Goal: Task Accomplishment & Management: Complete application form

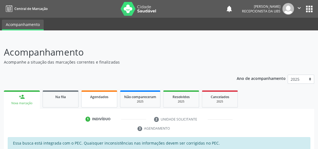
click at [106, 99] on div "Agendados" at bounding box center [99, 97] width 28 height 6
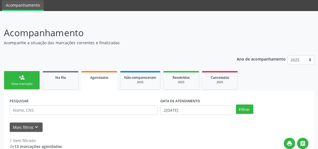
scroll to position [50, 0]
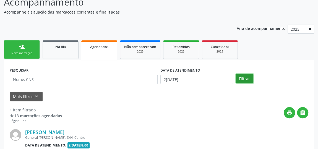
click at [244, 75] on button "Filtrar" at bounding box center [244, 78] width 17 height 9
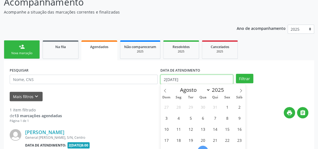
click at [170, 78] on input "2[DATE]" at bounding box center [196, 79] width 73 height 9
click at [225, 108] on span "1" at bounding box center [227, 106] width 11 height 11
type input "[DATE]"
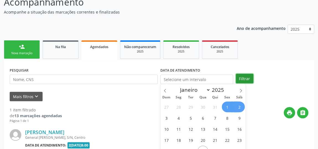
click at [244, 78] on button "Filtrar" at bounding box center [244, 78] width 17 height 9
select select "7"
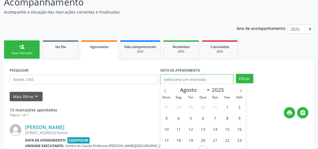
click at [186, 79] on input "text" at bounding box center [196, 79] width 73 height 9
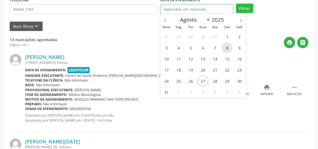
scroll to position [125, 0]
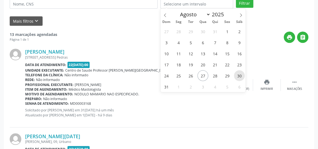
click at [237, 74] on span "30" at bounding box center [239, 75] width 11 height 11
type input "30[DATE]"
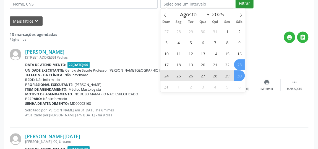
click at [242, 3] on button "Filtrar" at bounding box center [244, 2] width 17 height 9
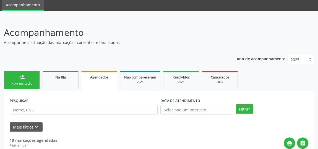
scroll to position [0, 0]
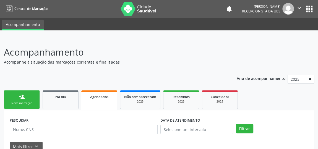
click at [21, 106] on link "person_add Nova marcação" at bounding box center [22, 99] width 36 height 19
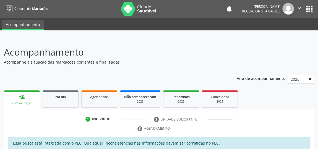
drag, startPoint x: 20, startPoint y: 108, endPoint x: 224, endPoint y: 40, distance: 214.6
click at [228, 45] on header "Acompanhamento Acompanhe a situação das marcações correntes e finalizadas Relat…" at bounding box center [159, 55] width 310 height 20
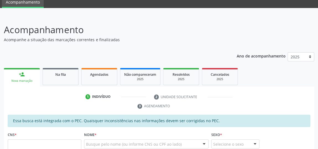
scroll to position [50, 0]
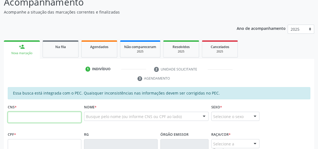
click at [29, 115] on input "text" at bounding box center [44, 117] width 73 height 11
click at [39, 123] on fieldset "CNS *" at bounding box center [44, 114] width 73 height 23
click at [49, 114] on input "text" at bounding box center [44, 117] width 73 height 11
type input "700 2064 1465 4925"
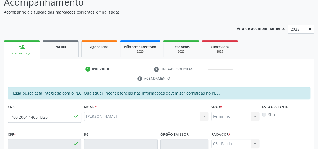
type input "004.183.334-16"
type input "[DATE]"
type input "[PERSON_NAME]"
type input "[PHONE_NUMBER]"
type input "32"
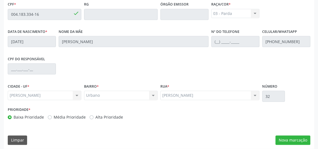
scroll to position [183, 0]
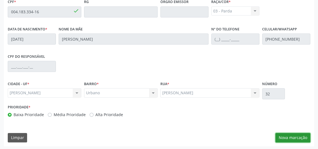
click at [297, 135] on button "Nova marcação" at bounding box center [292, 137] width 35 height 9
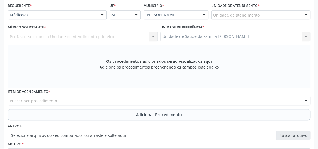
scroll to position [82, 0]
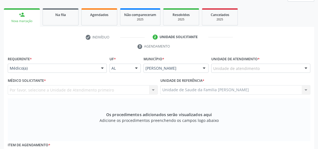
click at [279, 66] on div "Unidade de atendimento" at bounding box center [260, 68] width 99 height 9
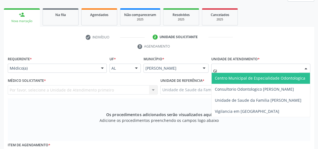
type input "GIS"
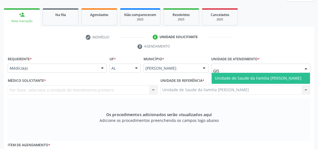
click at [241, 76] on span "Unidade de Saude da Familia [PERSON_NAME]" at bounding box center [258, 77] width 86 height 5
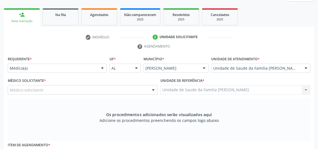
click at [152, 88] on div at bounding box center [153, 89] width 8 height 9
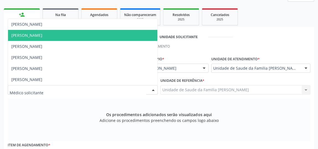
click at [42, 37] on span "[PERSON_NAME]" at bounding box center [26, 35] width 31 height 5
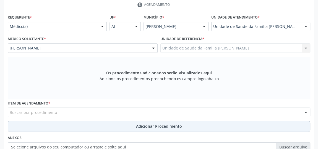
scroll to position [157, 0]
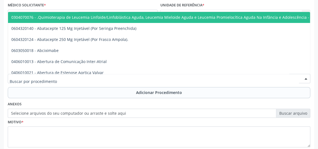
click at [73, 78] on div at bounding box center [159, 78] width 302 height 9
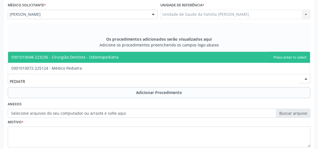
type input "PEDIATRA"
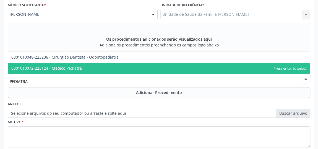
click at [67, 68] on span "0301010072-225124 - Médico Pediatra" at bounding box center [46, 67] width 70 height 5
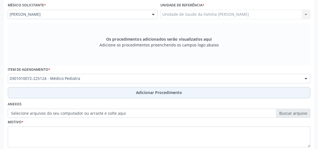
click at [159, 92] on span "Adicionar Procedimento" at bounding box center [159, 92] width 46 height 6
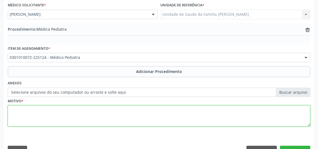
click at [129, 111] on textarea at bounding box center [159, 115] width 302 height 21
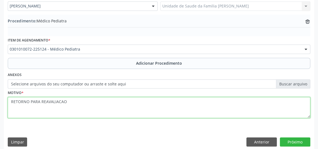
scroll to position [170, 0]
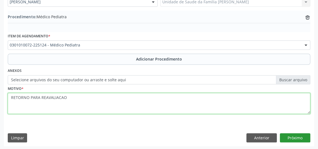
type textarea "RETORNO PARA REAVALIACAO"
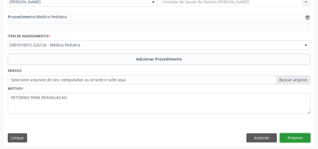
click at [297, 138] on button "Próximo" at bounding box center [295, 137] width 30 height 9
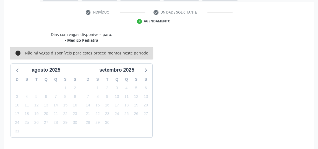
scroll to position [123, 0]
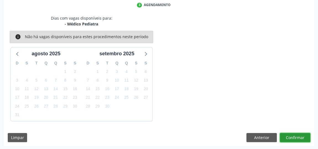
click at [297, 138] on button "Confirmar" at bounding box center [295, 137] width 30 height 9
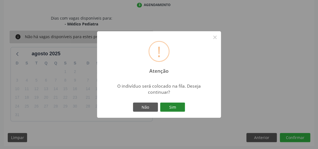
click at [178, 107] on button "Sim" at bounding box center [172, 106] width 25 height 9
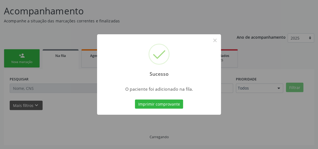
scroll to position [41, 0]
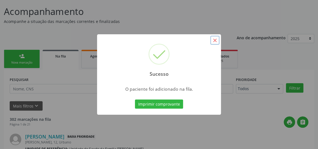
click at [214, 42] on button "×" at bounding box center [214, 40] width 9 height 9
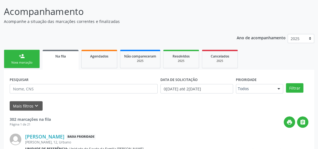
click at [21, 59] on link "person_add Nova marcação" at bounding box center [22, 59] width 36 height 19
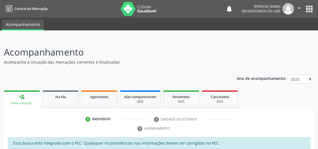
scroll to position [50, 0]
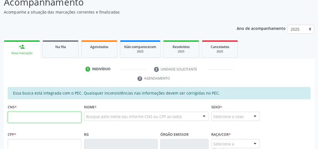
click at [55, 115] on input "text" at bounding box center [44, 117] width 73 height 11
type input "705 8074 9080 6737"
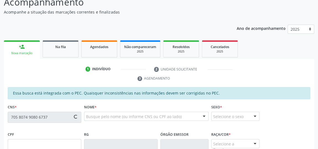
type input "505.377.334-34"
type input "[DATE]"
type input "[PERSON_NAME] da Conceição"
type input "[PHONE_NUMBER]"
type input "23"
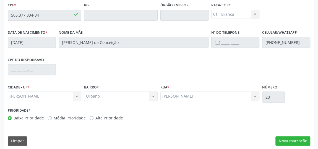
scroll to position [183, 0]
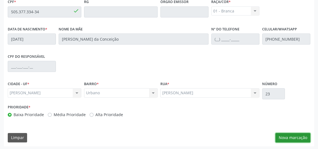
click at [298, 136] on button "Nova marcação" at bounding box center [292, 137] width 35 height 9
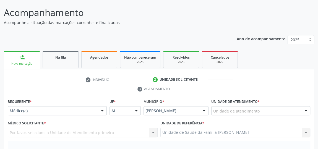
scroll to position [32, 0]
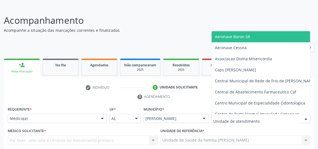
click at [281, 117] on div at bounding box center [260, 118] width 99 height 9
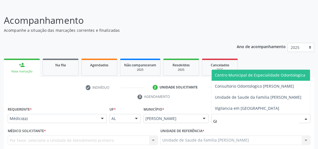
type input "GIS"
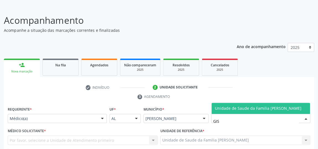
click at [281, 107] on span "Unidade de Saude da Familia [PERSON_NAME]" at bounding box center [258, 108] width 86 height 5
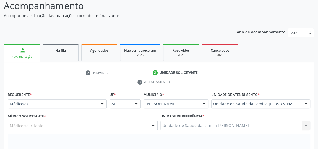
scroll to position [57, 0]
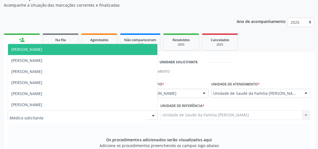
click at [152, 114] on div at bounding box center [153, 114] width 8 height 9
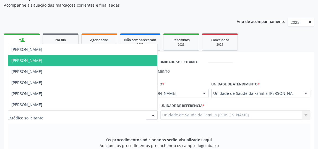
click at [42, 58] on span "[PERSON_NAME]" at bounding box center [26, 60] width 31 height 5
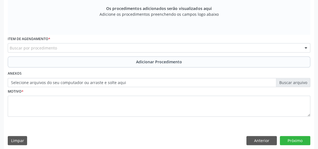
scroll to position [191, 0]
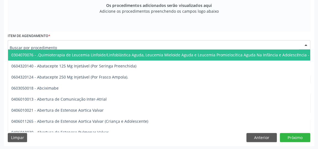
click at [105, 42] on div at bounding box center [159, 44] width 302 height 9
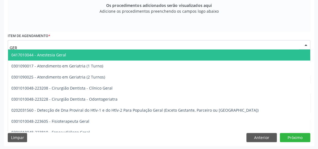
type input "[PERSON_NAME]"
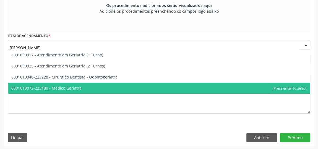
click at [67, 86] on span "0301010072-225180 - Médico Geriatra" at bounding box center [46, 87] width 70 height 5
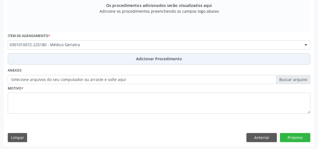
click at [175, 58] on span "Adicionar Procedimento" at bounding box center [159, 59] width 46 height 6
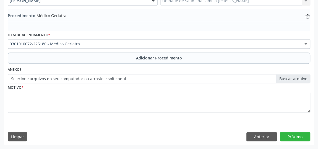
scroll to position [170, 0]
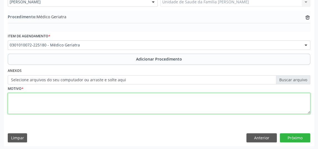
click at [64, 105] on textarea at bounding box center [159, 103] width 302 height 21
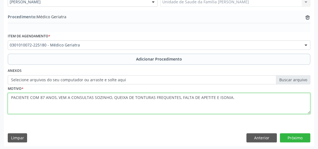
click at [217, 96] on textarea "PACIENTE COM 87 ANOS, VEM A CONSULTAS SOZINHO, QUEIXA DE TONTURAS FREQUENTES, F…" at bounding box center [159, 103] width 302 height 21
type textarea "PACIENTE COM 87 ANOS, VEM A CONSULTAS SOZINHO, QUEIXA DE TONTURAS FREQUENTES, F…"
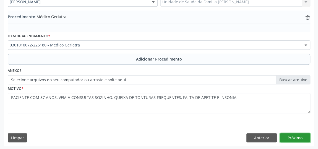
click at [294, 134] on button "Próximo" at bounding box center [295, 137] width 30 height 9
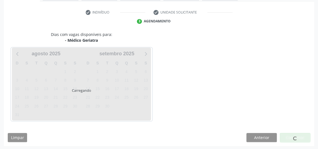
scroll to position [123, 0]
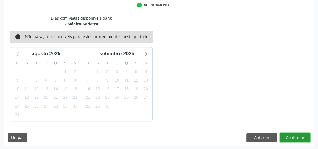
click at [294, 137] on button "Confirmar" at bounding box center [295, 137] width 30 height 9
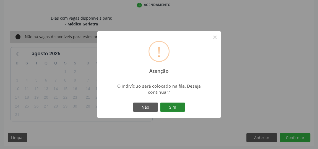
click at [177, 107] on button "Sim" at bounding box center [172, 106] width 25 height 9
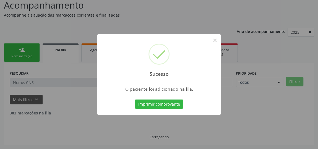
scroll to position [41, 0]
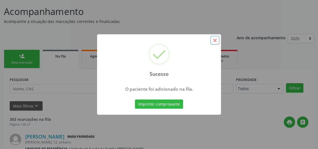
click at [213, 43] on button "×" at bounding box center [214, 40] width 9 height 9
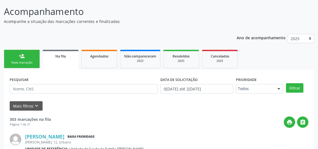
click at [30, 61] on div "Nova marcação" at bounding box center [22, 62] width 28 height 4
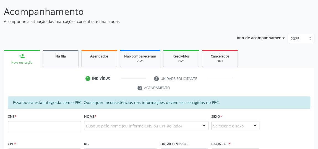
drag, startPoint x: 54, startPoint y: 72, endPoint x: 185, endPoint y: 14, distance: 143.0
click at [185, 14] on p "Acompanhamento" at bounding box center [112, 12] width 217 height 14
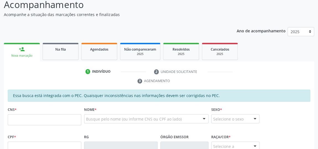
scroll to position [66, 0]
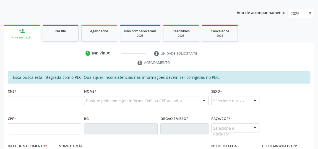
click at [191, 73] on div "Essa busca está integrada com o PEC. Quaisquer inconsistências nas informações …" at bounding box center [159, 77] width 302 height 12
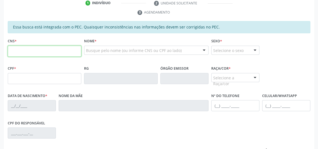
click at [71, 48] on input "text" at bounding box center [44, 51] width 73 height 11
type input "703 4042 5016 9117"
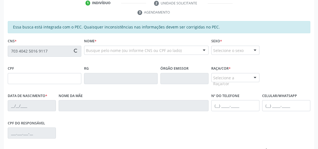
type input "956.543.214-04"
type input "06[DATE]"
type input "[PERSON_NAME]"
type input "[PHONE_NUMBER]"
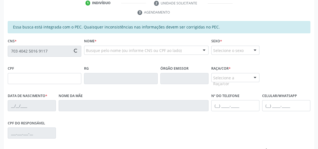
type input "21"
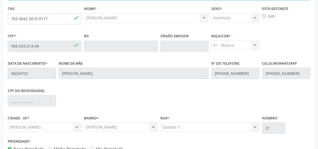
scroll to position [183, 0]
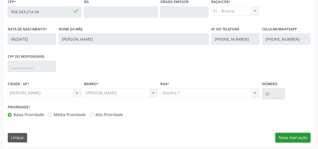
click at [300, 136] on button "Nova marcação" at bounding box center [292, 137] width 35 height 9
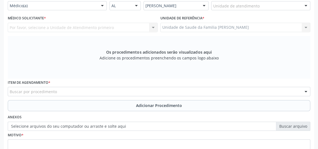
scroll to position [82, 0]
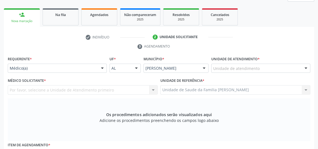
click at [264, 66] on div "Unidade de atendimento" at bounding box center [260, 68] width 99 height 9
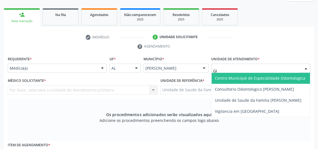
type input "GIS"
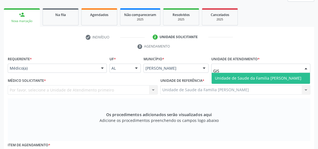
click at [267, 78] on span "Unidade de Saude da Familia [PERSON_NAME]" at bounding box center [258, 77] width 86 height 5
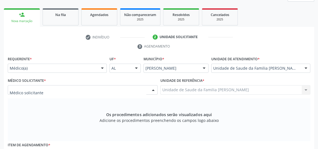
click at [155, 89] on div at bounding box center [153, 89] width 8 height 9
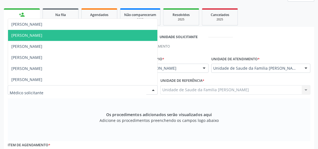
click at [59, 33] on span "[PERSON_NAME]" at bounding box center [82, 35] width 149 height 11
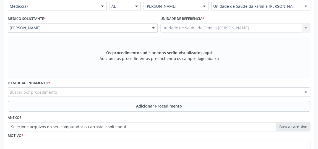
scroll to position [183, 0]
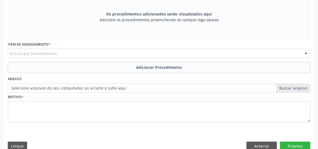
click at [141, 51] on div "Buscar por procedimento" at bounding box center [159, 53] width 302 height 9
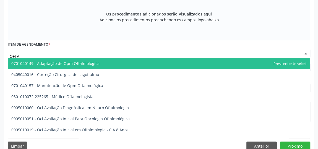
type input "OFTAL"
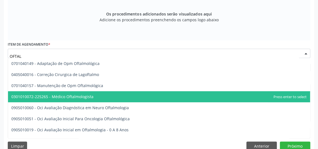
click at [80, 95] on span "0301010072-225265 - Médico Oftalmologista" at bounding box center [52, 96] width 82 height 5
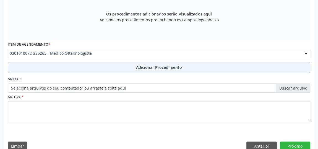
click at [164, 68] on span "Adicionar Procedimento" at bounding box center [159, 67] width 46 height 6
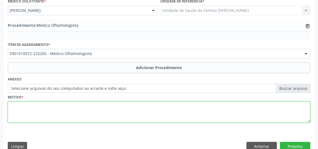
click at [108, 111] on textarea at bounding box center [159, 111] width 302 height 21
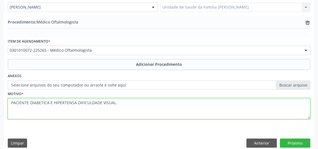
scroll to position [170, 0]
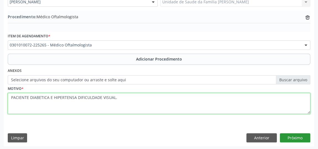
type textarea "PACIENTE DIABETICA E HIPERTENSA DIFICULDADE VISUAL."
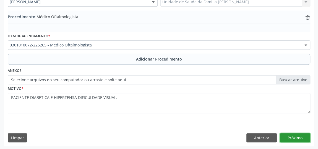
click at [297, 136] on button "Próximo" at bounding box center [295, 137] width 30 height 9
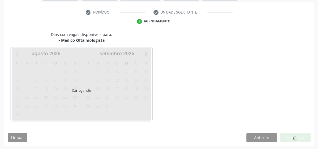
scroll to position [123, 0]
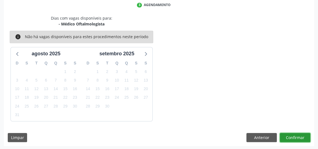
click at [297, 136] on button "Confirmar" at bounding box center [295, 137] width 30 height 9
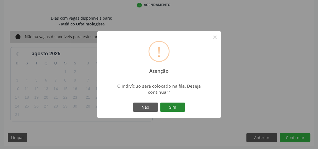
click at [177, 109] on button "Sim" at bounding box center [172, 106] width 25 height 9
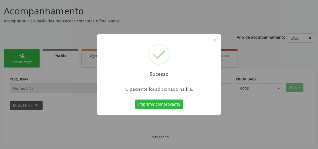
scroll to position [41, 0]
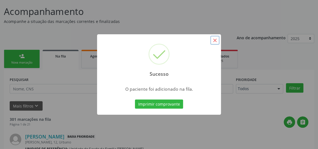
click at [215, 41] on button "×" at bounding box center [214, 40] width 9 height 9
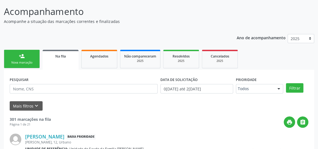
click at [25, 56] on div "person_add" at bounding box center [22, 56] width 6 height 6
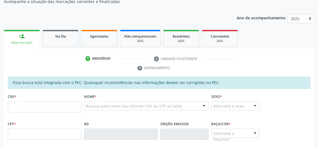
scroll to position [91, 0]
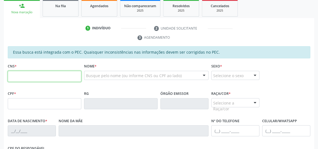
click at [36, 73] on input "text" at bounding box center [44, 76] width 73 height 11
type input "703 4042 5016 9117"
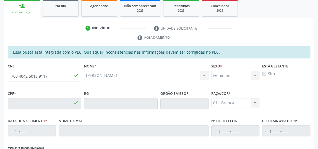
type input "956.543.214-04"
type input "06[DATE]"
type input "[PERSON_NAME]"
type input "[PHONE_NUMBER]"
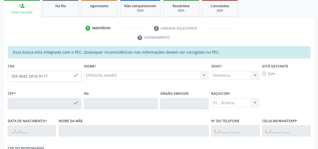
type input "21"
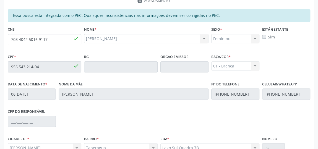
scroll to position [183, 0]
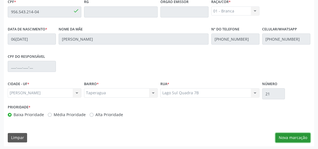
click at [291, 133] on button "Nova marcação" at bounding box center [292, 137] width 35 height 9
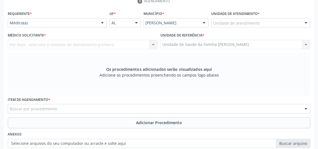
scroll to position [107, 0]
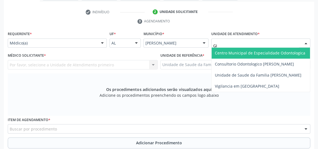
type input "GIS"
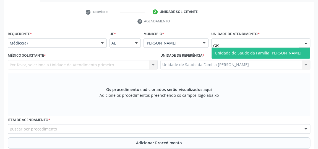
click at [248, 53] on span "Unidade de Saude da Familia [PERSON_NAME]" at bounding box center [258, 52] width 86 height 5
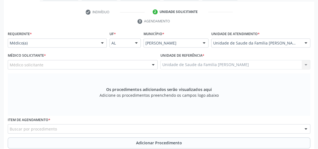
click at [149, 64] on div at bounding box center [153, 64] width 8 height 9
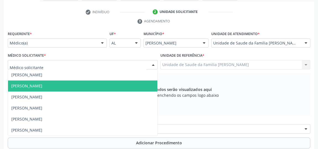
click at [29, 83] on span "[PERSON_NAME]" at bounding box center [26, 85] width 31 height 5
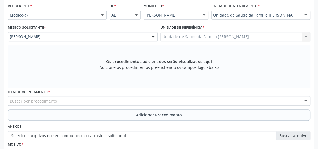
scroll to position [183, 0]
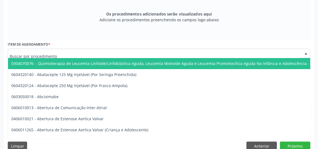
click at [108, 53] on div at bounding box center [159, 53] width 302 height 9
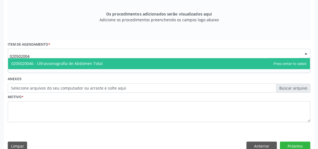
type input "0205020046"
click at [91, 62] on span "0205020046 - Ultrassonografia de Abdomen Total" at bounding box center [56, 63] width 91 height 5
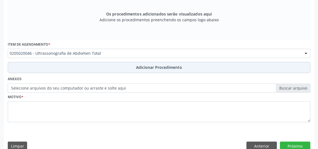
click at [153, 67] on span "Adicionar Procedimento" at bounding box center [159, 67] width 46 height 6
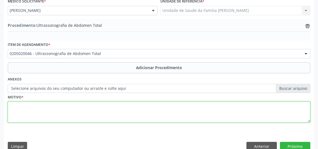
click at [119, 109] on textarea at bounding box center [159, 111] width 302 height 21
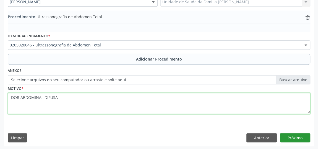
type textarea "DOR ABDOMINAL DIFUSA"
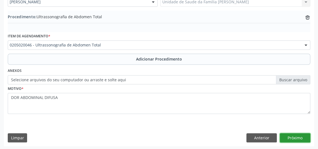
click at [291, 133] on button "Próximo" at bounding box center [295, 137] width 30 height 9
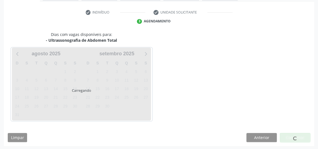
scroll to position [123, 0]
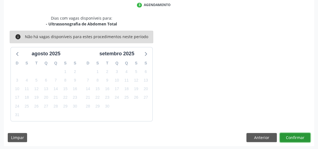
click at [302, 135] on button "Confirmar" at bounding box center [295, 137] width 30 height 9
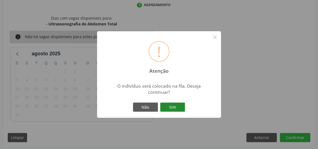
click at [177, 106] on button "Sim" at bounding box center [172, 106] width 25 height 9
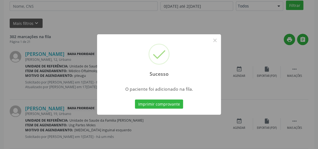
scroll to position [41, 0]
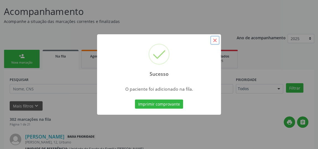
click at [215, 39] on button "×" at bounding box center [214, 40] width 9 height 9
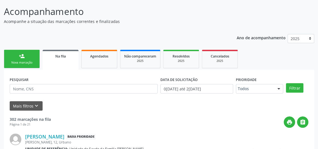
click at [21, 55] on div "person_add" at bounding box center [22, 56] width 6 height 6
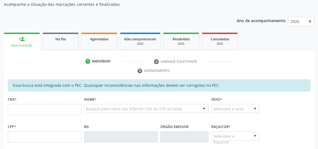
scroll to position [66, 0]
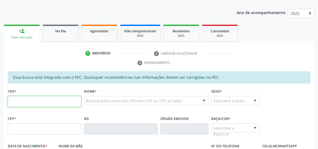
click at [60, 97] on input "text" at bounding box center [44, 101] width 73 height 11
type input "703 4042 5016 9117"
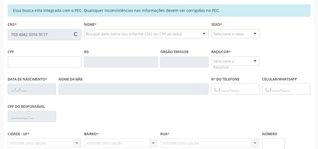
scroll to position [141, 0]
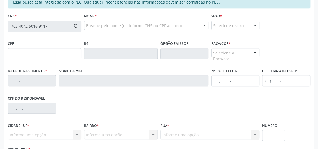
type input "956.543.214-04"
type input "06[DATE]"
type input "[PERSON_NAME]"
type input "[PHONE_NUMBER]"
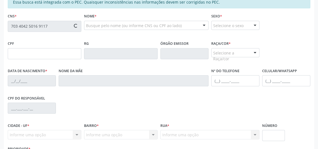
type input "21"
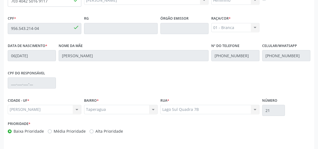
scroll to position [183, 0]
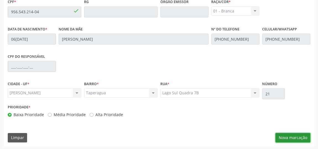
click at [291, 134] on button "Nova marcação" at bounding box center [292, 137] width 35 height 9
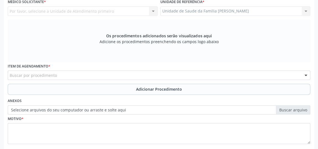
scroll to position [82, 0]
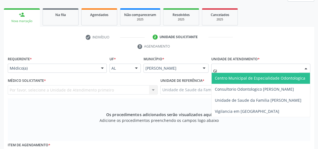
type input "GIS"
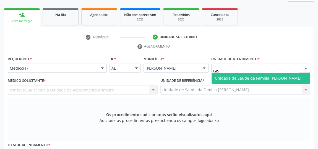
click at [237, 77] on span "Unidade de Saude da Familia [PERSON_NAME]" at bounding box center [258, 77] width 86 height 5
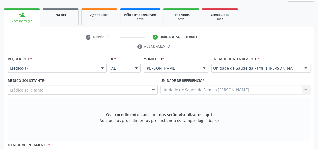
click at [151, 87] on div at bounding box center [153, 89] width 8 height 9
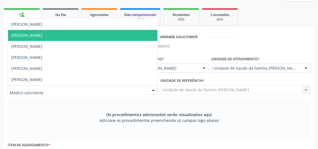
click at [20, 33] on span "[PERSON_NAME]" at bounding box center [26, 35] width 31 height 5
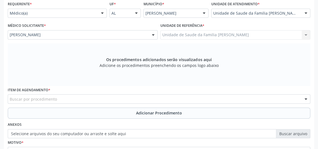
scroll to position [183, 0]
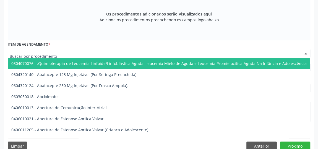
click at [107, 49] on div at bounding box center [159, 53] width 302 height 9
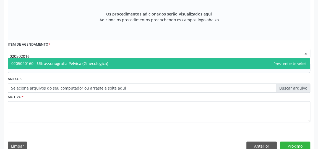
type input "0205020160"
click at [103, 64] on span "0205020160 - Ultrassonografia Pelvica (Ginecologica)" at bounding box center [59, 63] width 97 height 5
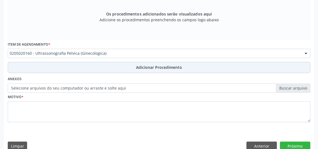
click at [137, 65] on span "Adicionar Procedimento" at bounding box center [159, 67] width 46 height 6
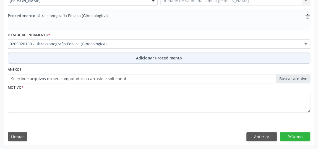
scroll to position [161, 0]
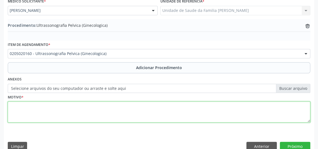
click at [118, 106] on textarea at bounding box center [159, 111] width 302 height 21
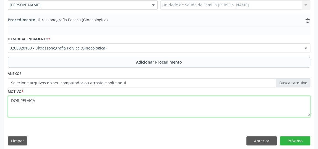
scroll to position [170, 0]
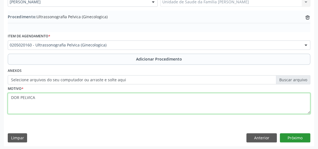
type textarea "DOR PELVICA"
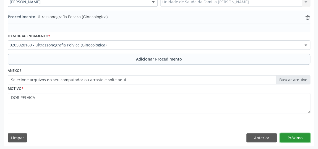
click at [300, 134] on button "Próximo" at bounding box center [295, 137] width 30 height 9
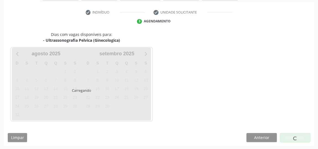
scroll to position [123, 0]
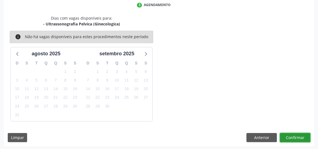
click at [300, 135] on button "Confirmar" at bounding box center [295, 137] width 30 height 9
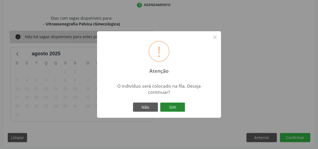
click at [178, 109] on button "Sim" at bounding box center [172, 106] width 25 height 9
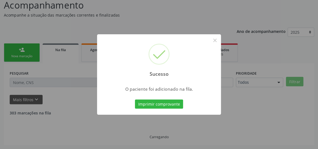
scroll to position [41, 0]
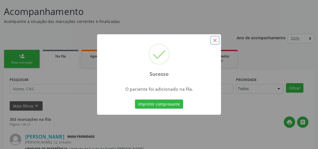
click at [214, 40] on button "×" at bounding box center [214, 40] width 9 height 9
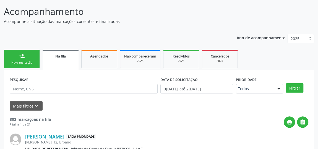
click at [25, 55] on link "person_add Nova marcação" at bounding box center [22, 59] width 36 height 19
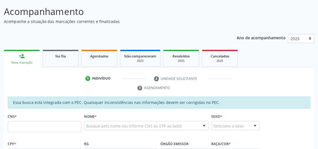
scroll to position [91, 0]
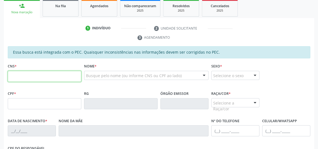
click at [46, 74] on input "text" at bounding box center [44, 76] width 73 height 11
type input "703 4042 5016 9117"
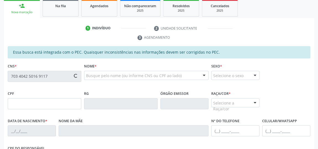
type input "956.543.214-04"
type input "06[DATE]"
type input "[PERSON_NAME]"
type input "[PHONE_NUMBER]"
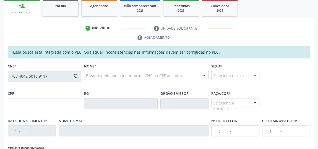
type input "21"
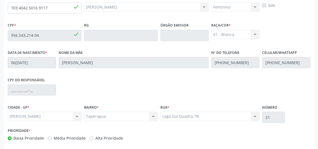
scroll to position [183, 0]
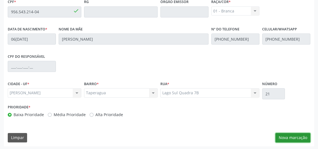
click at [286, 133] on button "Nova marcação" at bounding box center [292, 137] width 35 height 9
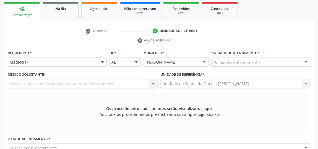
scroll to position [57, 0]
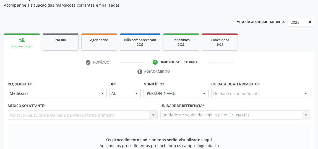
click at [258, 89] on div "Unidade de atendimento" at bounding box center [260, 93] width 99 height 9
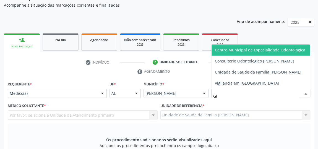
type input "GIS"
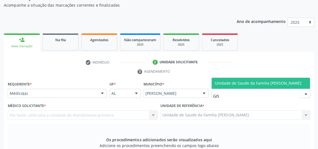
click at [254, 84] on span "Unidade de Saude da Familia [PERSON_NAME]" at bounding box center [258, 82] width 86 height 5
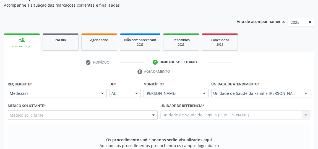
click at [154, 113] on div at bounding box center [153, 114] width 8 height 9
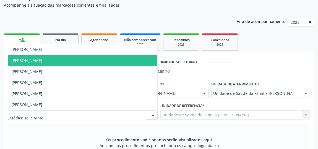
click at [42, 62] on span "[PERSON_NAME]" at bounding box center [26, 60] width 31 height 5
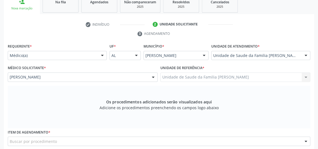
scroll to position [157, 0]
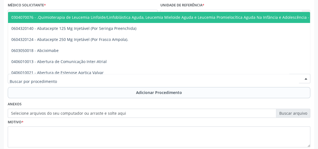
click at [126, 78] on div at bounding box center [159, 78] width 302 height 9
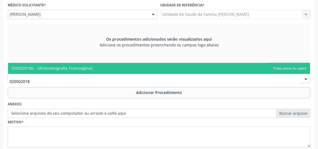
type input "0205020186"
click at [73, 67] on span "0205020186 - Ultrassonografia Transvaginal" at bounding box center [51, 67] width 81 height 5
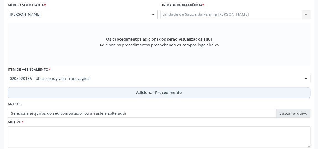
click at [164, 91] on span "Adicionar Procedimento" at bounding box center [159, 92] width 46 height 6
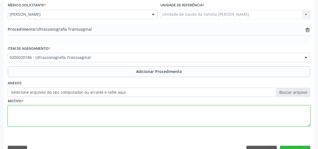
click at [92, 119] on textarea at bounding box center [159, 115] width 302 height 21
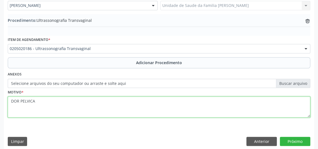
scroll to position [170, 0]
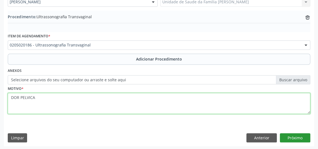
type textarea "DOR PELVICA"
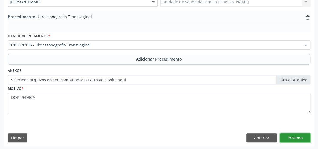
click at [298, 136] on button "Próximo" at bounding box center [295, 137] width 30 height 9
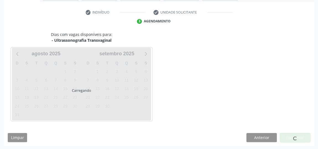
scroll to position [123, 0]
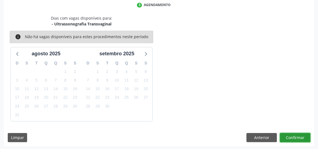
click at [298, 136] on button "Confirmar" at bounding box center [295, 137] width 30 height 9
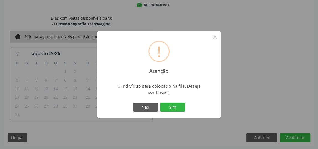
click at [179, 112] on div "Não Sim" at bounding box center [158, 107] width 55 height 12
click at [172, 109] on button "Sim" at bounding box center [172, 106] width 25 height 9
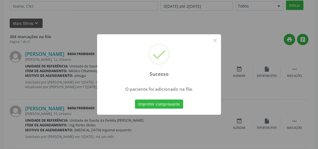
scroll to position [41, 0]
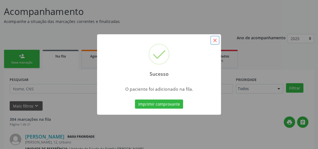
click at [216, 39] on button "×" at bounding box center [214, 40] width 9 height 9
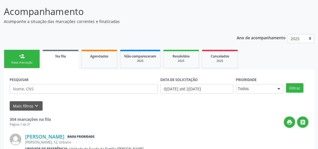
click at [25, 59] on link "person_add Nova marcação" at bounding box center [22, 59] width 36 height 19
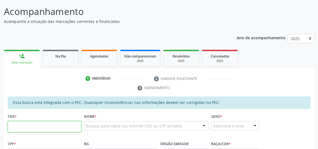
click at [53, 125] on input "text" at bounding box center [44, 126] width 73 height 11
type input "703 4042 5016 9117"
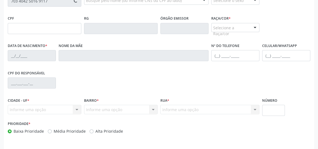
type input "956.543.214-04"
type input "06[DATE]"
type input "[PERSON_NAME]"
type input "[PHONE_NUMBER]"
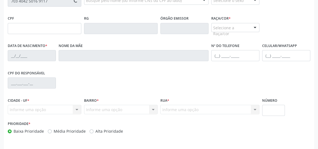
type input "21"
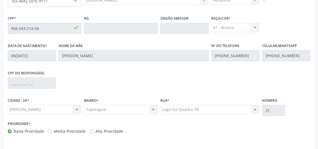
scroll to position [183, 0]
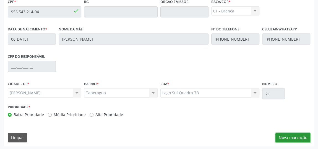
click at [296, 139] on button "Nova marcação" at bounding box center [292, 137] width 35 height 9
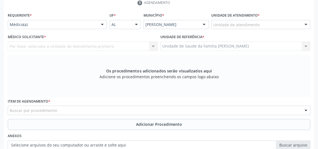
scroll to position [107, 0]
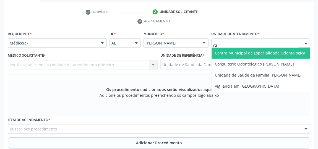
type input "GIS"
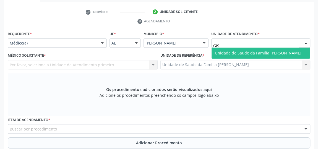
click at [239, 52] on span "Unidade de Saude da Familia [PERSON_NAME]" at bounding box center [258, 52] width 86 height 5
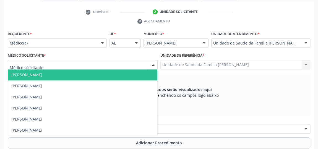
click at [155, 65] on div at bounding box center [153, 64] width 8 height 9
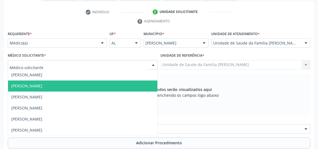
click at [42, 85] on span "[PERSON_NAME]" at bounding box center [26, 85] width 31 height 5
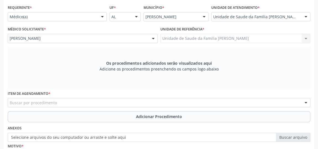
scroll to position [157, 0]
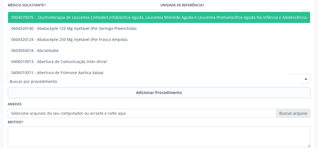
click at [102, 77] on div at bounding box center [159, 78] width 302 height 9
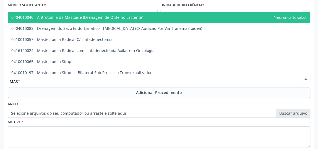
type input "MASTO"
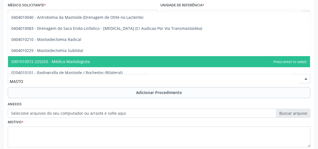
click at [76, 61] on span "0301010072-225255 - Médico Mastologista" at bounding box center [50, 61] width 78 height 5
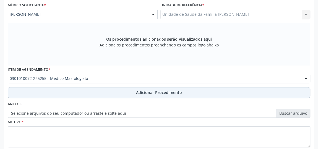
click at [160, 90] on span "Adicionar Procedimento" at bounding box center [159, 92] width 46 height 6
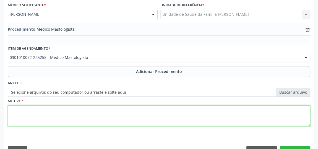
click at [122, 108] on textarea at bounding box center [159, 115] width 302 height 21
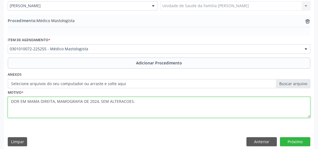
scroll to position [170, 0]
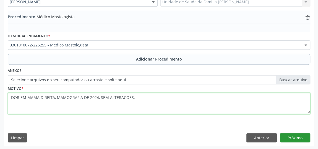
type textarea "DOR EM MAMA DIREITA, MAMOGRAFIA DE 2024, SEM ALTERACOES."
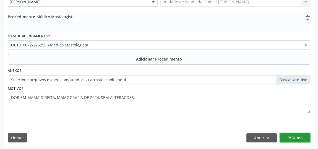
click at [296, 136] on button "Próximo" at bounding box center [295, 137] width 30 height 9
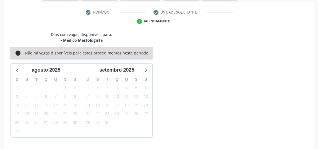
scroll to position [123, 0]
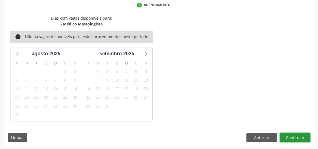
click at [300, 136] on button "Confirmar" at bounding box center [295, 137] width 30 height 9
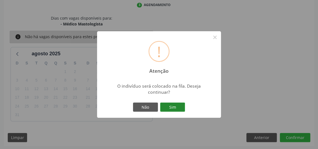
click at [179, 107] on button "Sim" at bounding box center [172, 106] width 25 height 9
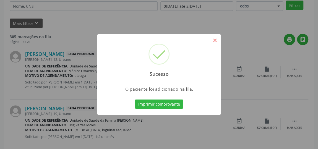
scroll to position [41, 0]
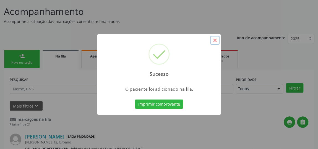
click at [213, 39] on button "×" at bounding box center [214, 40] width 9 height 9
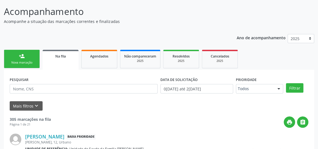
click at [29, 57] on link "person_add Nova marcação" at bounding box center [22, 59] width 36 height 19
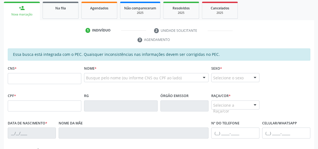
scroll to position [91, 0]
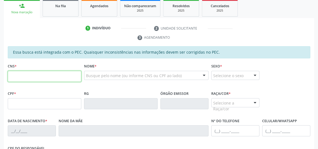
click at [48, 72] on input "text" at bounding box center [44, 76] width 73 height 11
type input "707 1098 1143 8820"
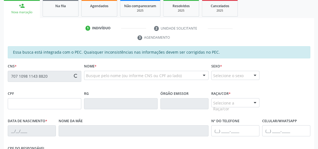
type input "015.338.244-95"
type input "1[DATE]"
type input "[PERSON_NAME]"
type input "[PHONE_NUMBER]"
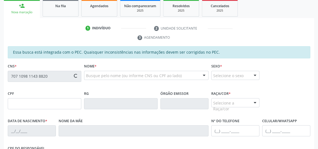
type input "2"
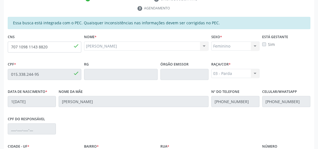
scroll to position [183, 0]
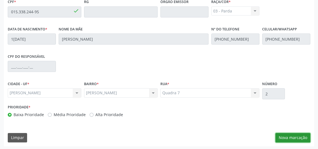
click at [297, 133] on button "Nova marcação" at bounding box center [292, 137] width 35 height 9
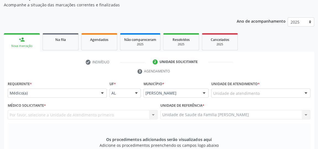
scroll to position [57, 0]
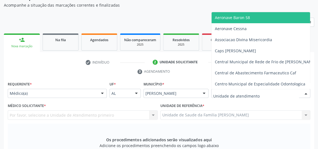
drag, startPoint x: 259, startPoint y: 89, endPoint x: 279, endPoint y: 64, distance: 33.0
click at [260, 89] on div at bounding box center [260, 93] width 99 height 9
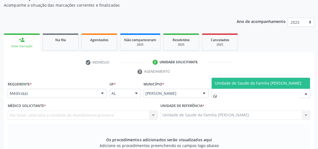
type input "GIS"
click at [257, 81] on span "Unidade de Saude da Familia [PERSON_NAME]" at bounding box center [258, 82] width 86 height 5
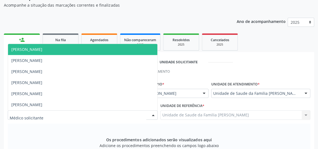
click at [153, 114] on div at bounding box center [153, 114] width 8 height 9
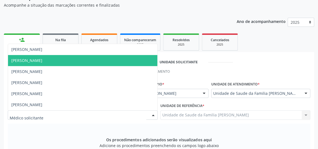
click at [42, 62] on span "[PERSON_NAME]" at bounding box center [26, 60] width 31 height 5
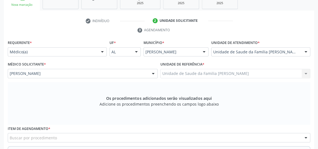
scroll to position [157, 0]
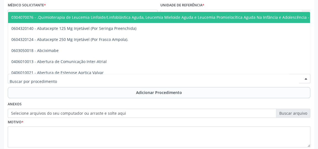
click at [103, 79] on div at bounding box center [159, 78] width 302 height 9
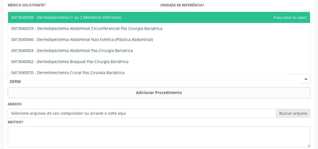
type input "DERMA"
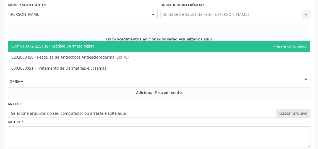
click at [90, 47] on span "0301010072-225135 - Médico Dermatologista" at bounding box center [52, 45] width 83 height 5
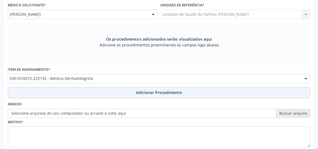
click at [151, 89] on span "Adicionar Procedimento" at bounding box center [159, 92] width 46 height 6
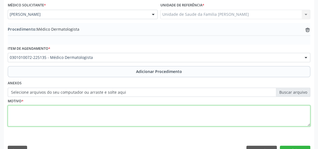
click at [117, 116] on textarea at bounding box center [159, 115] width 302 height 21
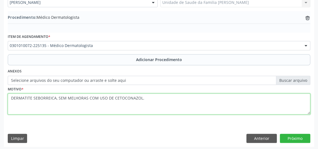
scroll to position [170, 0]
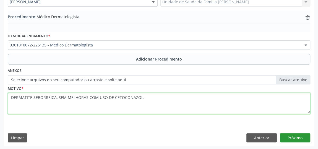
type textarea "DERMATITE SEBORREICA, SEM MELHORAS COM USO DE CETOCONAZOL."
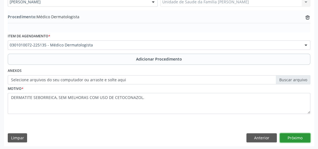
click at [294, 136] on button "Próximo" at bounding box center [295, 137] width 30 height 9
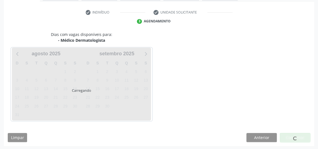
scroll to position [123, 0]
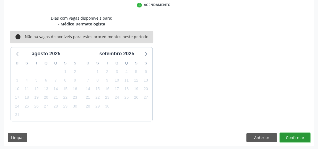
click at [293, 136] on button "Confirmar" at bounding box center [295, 137] width 30 height 9
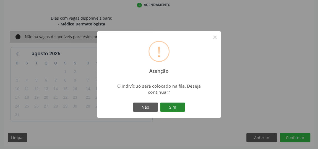
click at [177, 107] on button "Sim" at bounding box center [172, 106] width 25 height 9
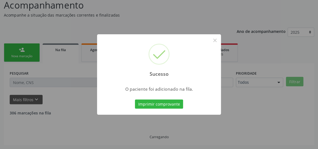
scroll to position [41, 0]
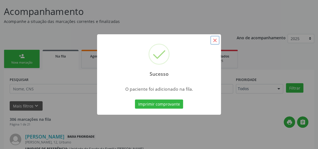
click at [215, 42] on button "×" at bounding box center [214, 40] width 9 height 9
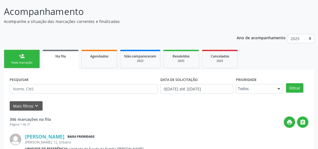
click at [29, 57] on link "person_add Nova marcação" at bounding box center [22, 59] width 36 height 19
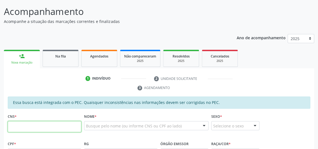
click at [58, 125] on input "text" at bounding box center [44, 126] width 73 height 11
type input "707 1008 7284 6920"
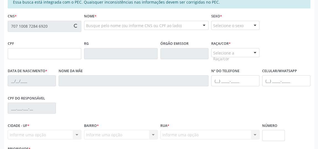
type input "082.704.964-13"
type input "[DATE]"
type input "[PERSON_NAME]"
type input "[PHONE_NUMBER]"
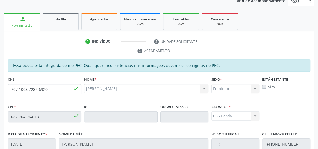
scroll to position [32, 0]
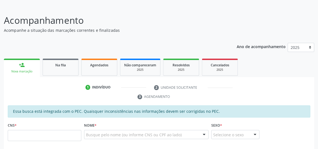
scroll to position [32, 0]
click at [33, 133] on input "text" at bounding box center [44, 135] width 73 height 11
type input "707 1098 1143 8820"
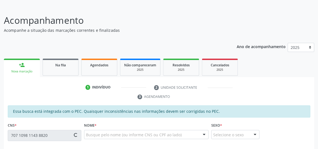
type input "015.338.244-95"
type input "1[DATE]"
type input "[PERSON_NAME]"
type input "[PHONE_NUMBER]"
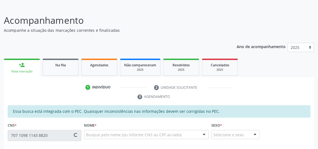
type input "2"
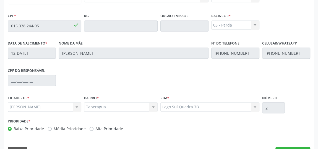
scroll to position [183, 0]
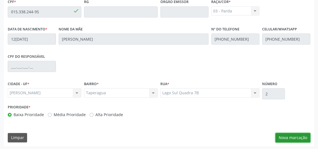
click at [301, 138] on button "Nova marcação" at bounding box center [292, 137] width 35 height 9
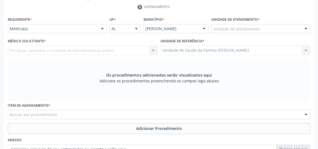
scroll to position [57, 0]
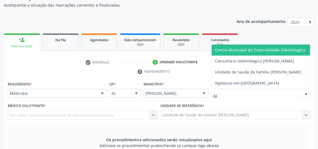
type input "GIS"
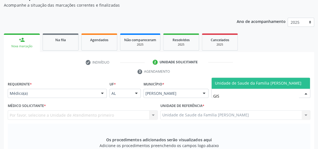
click at [247, 83] on span "Unidade de Saude da Familia [PERSON_NAME]" at bounding box center [258, 82] width 86 height 5
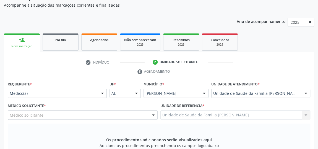
click at [155, 114] on div at bounding box center [153, 114] width 8 height 9
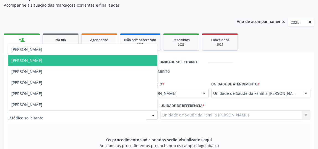
click at [72, 62] on span "[PERSON_NAME]" at bounding box center [82, 60] width 149 height 11
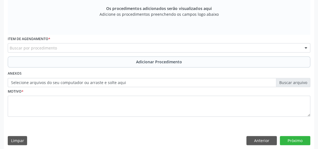
scroll to position [191, 0]
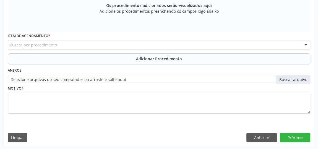
click at [116, 44] on div "Buscar por procedimento" at bounding box center [159, 44] width 302 height 9
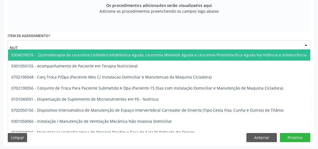
type input "NUTR"
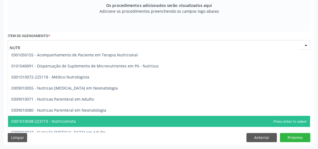
click at [64, 119] on span "0301010048-223710 - Nutricionista" at bounding box center [43, 120] width 64 height 5
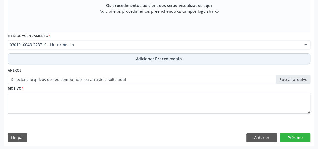
click at [155, 56] on span "Adicionar Procedimento" at bounding box center [159, 59] width 46 height 6
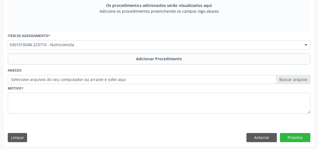
scroll to position [170, 0]
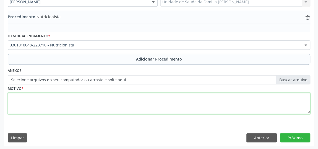
click at [123, 103] on textarea at bounding box center [159, 103] width 302 height 21
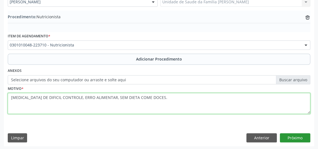
type textarea "DIABETES DE DIFICIL CONTROLE, ERRO ALIMENTAR, SEM DIETA COME DOCES."
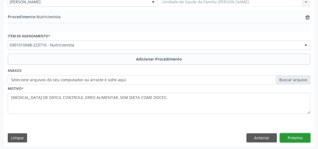
click at [289, 136] on button "Próximo" at bounding box center [295, 137] width 30 height 9
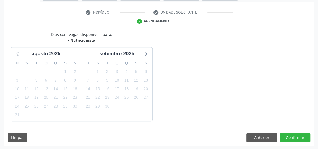
scroll to position [123, 0]
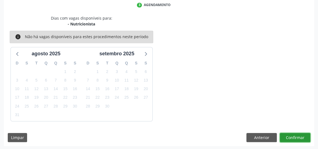
click at [289, 136] on button "Confirmar" at bounding box center [295, 137] width 30 height 9
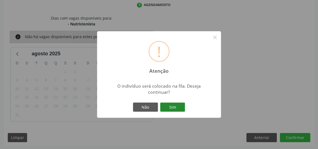
click at [178, 110] on button "Sim" at bounding box center [172, 106] width 25 height 9
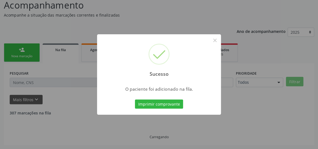
scroll to position [41, 0]
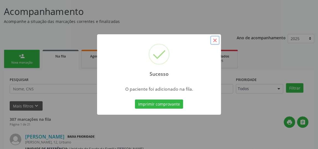
click at [217, 42] on button "×" at bounding box center [214, 40] width 9 height 9
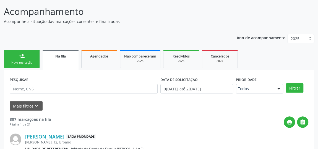
click at [26, 58] on link "person_add Nova marcação" at bounding box center [22, 59] width 36 height 19
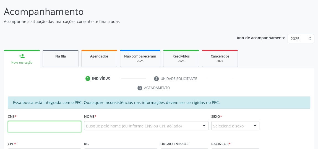
click at [55, 125] on input "text" at bounding box center [44, 126] width 73 height 11
type input "898 0027 0035 9722"
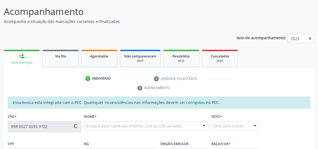
type input "152.010.004-36"
type input "01/02/2009"
type input "Maria Cicera Araujo Pereira"
type input "(82) 99354-3413"
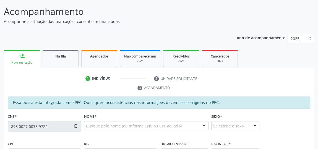
type input "28"
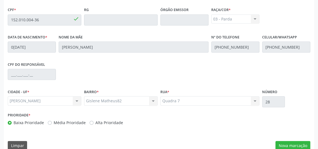
scroll to position [183, 0]
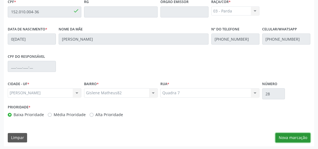
click at [287, 137] on button "Nova marcação" at bounding box center [292, 137] width 35 height 9
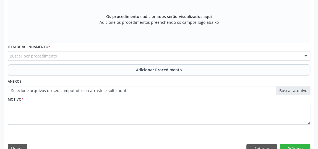
scroll to position [107, 0]
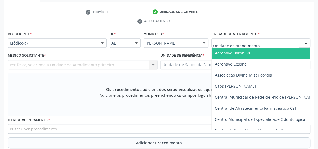
click at [304, 43] on div at bounding box center [305, 43] width 8 height 9
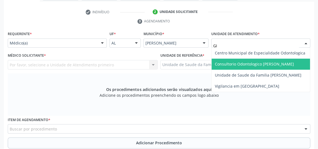
type input "GIS"
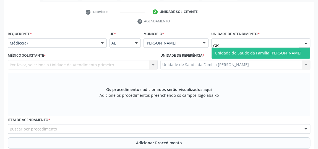
click at [261, 52] on span "Unidade de Saude da Familia [PERSON_NAME]" at bounding box center [258, 52] width 86 height 5
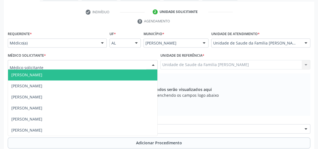
click at [152, 63] on div at bounding box center [153, 64] width 8 height 9
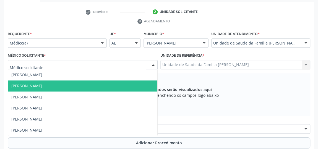
click at [33, 85] on span "[PERSON_NAME]" at bounding box center [26, 85] width 31 height 5
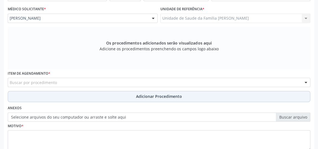
scroll to position [157, 0]
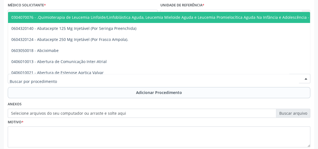
click at [117, 79] on div at bounding box center [159, 78] width 302 height 9
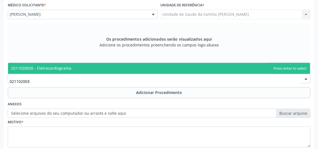
type input "0211020036"
click at [69, 69] on span "0211020036 - Eletrocardiograma" at bounding box center [41, 67] width 60 height 5
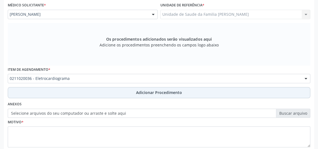
click at [151, 93] on span "Adicionar Procedimento" at bounding box center [159, 92] width 46 height 6
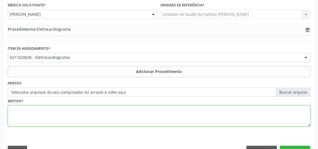
click at [129, 114] on textarea at bounding box center [159, 115] width 302 height 21
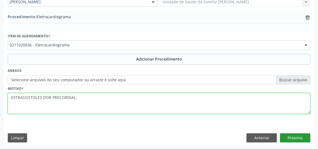
type textarea "EXTRASSISTOLES DOR PRECORDIAL."
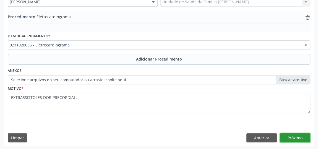
click at [295, 136] on button "Próximo" at bounding box center [295, 137] width 30 height 9
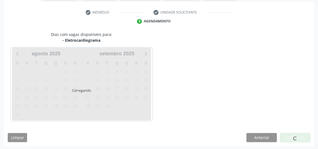
scroll to position [123, 0]
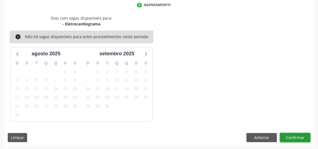
click at [293, 133] on button "Confirmar" at bounding box center [295, 137] width 30 height 9
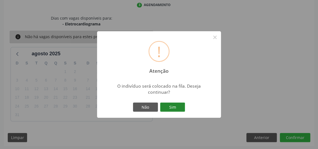
click at [176, 107] on button "Sim" at bounding box center [172, 106] width 25 height 9
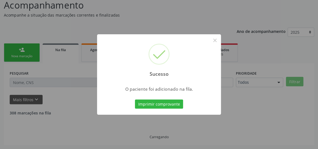
scroll to position [41, 0]
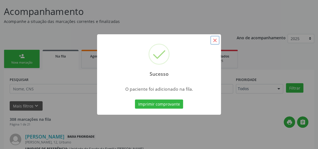
click at [217, 39] on button "×" at bounding box center [214, 40] width 9 height 9
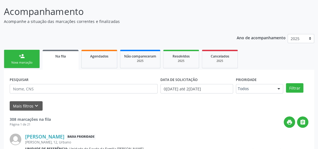
click at [24, 58] on div "person_add" at bounding box center [22, 56] width 6 height 6
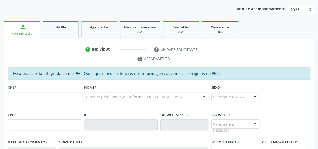
scroll to position [91, 0]
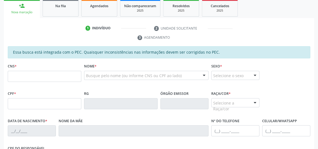
click at [63, 69] on div "CNS *" at bounding box center [44, 72] width 73 height 20
click at [63, 75] on input "text" at bounding box center [44, 76] width 73 height 11
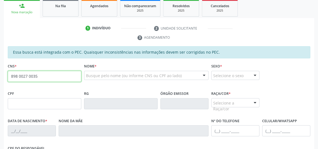
type input "898 0027 0035 9722"
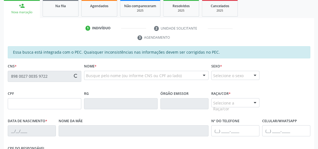
type input "152.010.004-36"
type input "01/02/2009"
type input "Maria Cicera Araujo Pereira"
type input "(82) 99354-3413"
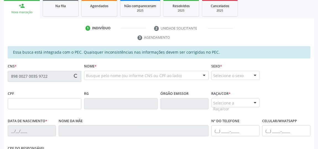
type input "28"
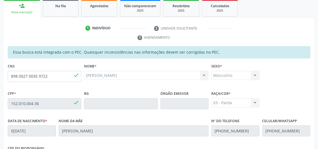
scroll to position [183, 0]
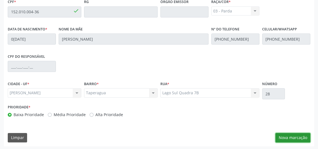
click at [300, 139] on button "Nova marcação" at bounding box center [292, 137] width 35 height 9
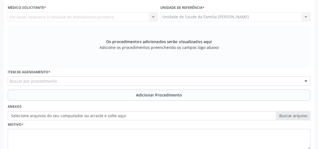
scroll to position [107, 0]
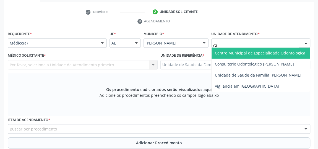
type input "GIS"
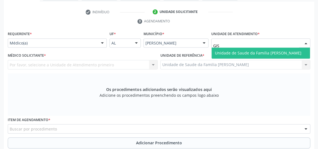
click at [235, 50] on span "Unidade de Saude da Familia [PERSON_NAME]" at bounding box center [258, 52] width 86 height 5
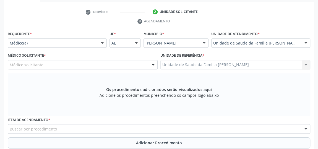
click at [153, 63] on div at bounding box center [153, 64] width 8 height 9
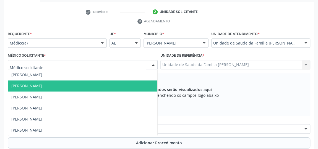
click at [41, 81] on span "[PERSON_NAME]" at bounding box center [82, 85] width 149 height 11
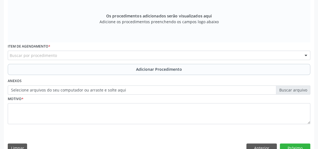
scroll to position [183, 0]
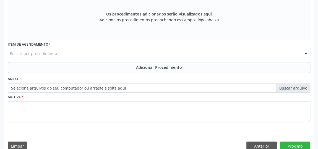
click at [113, 51] on div "Buscar por procedimento" at bounding box center [159, 53] width 302 height 9
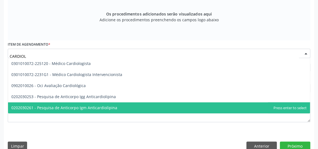
scroll to position [0, 0]
type input "CARDIOLO"
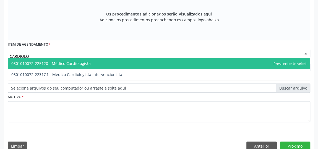
click at [77, 63] on span "0301010072-225120 - Médico Cardiologista" at bounding box center [50, 63] width 79 height 5
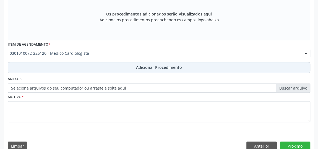
click at [177, 64] on span "Adicionar Procedimento" at bounding box center [159, 67] width 46 height 6
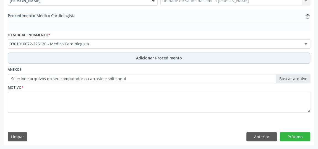
scroll to position [161, 0]
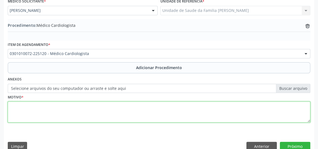
click at [82, 113] on textarea at bounding box center [159, 111] width 302 height 21
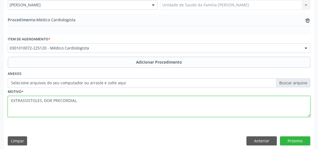
scroll to position [170, 0]
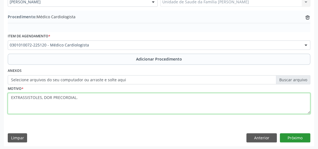
type textarea "EXTRASSISTOLES, DOR PRECORDIAL."
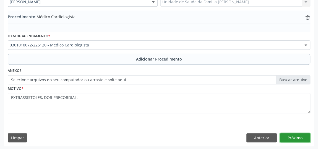
click at [304, 135] on button "Próximo" at bounding box center [295, 137] width 30 height 9
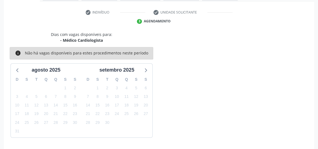
scroll to position [123, 0]
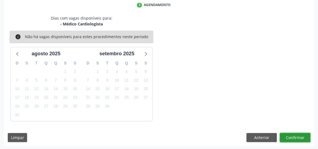
click at [304, 135] on button "Confirmar" at bounding box center [295, 137] width 30 height 9
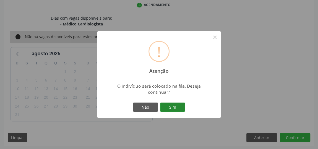
click at [176, 108] on button "Sim" at bounding box center [172, 106] width 25 height 9
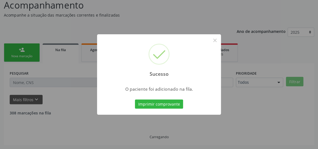
scroll to position [41, 0]
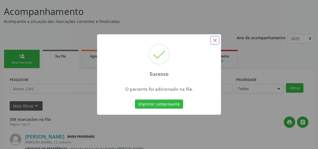
click at [217, 38] on button "×" at bounding box center [214, 40] width 9 height 9
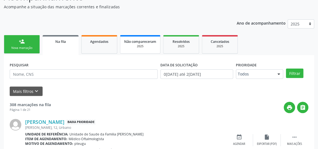
scroll to position [66, 0]
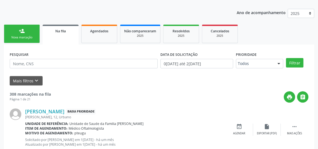
click at [15, 35] on link "person_add Nova marcação" at bounding box center [22, 34] width 36 height 19
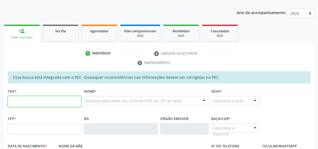
click at [56, 99] on input "text" at bounding box center [44, 101] width 73 height 11
type input "8"
type input "708 5023 9031 8776"
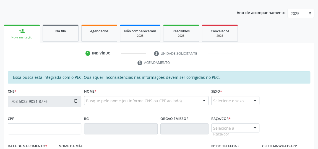
type input "178.104.714-65"
type input "12/03/2021"
type input "Maria Vitória Conceição dos Santos"
type input "(82) 99167-5348"
type input "05"
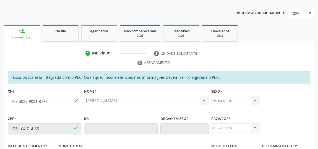
scroll to position [183, 0]
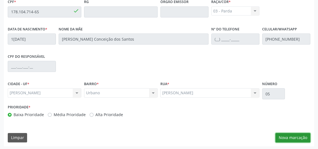
click at [297, 136] on button "Nova marcação" at bounding box center [292, 137] width 35 height 9
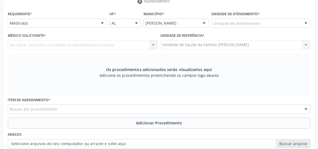
scroll to position [107, 0]
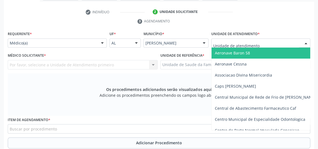
click at [267, 38] on div at bounding box center [260, 42] width 99 height 9
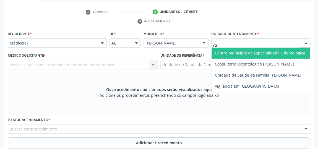
type input "GIS"
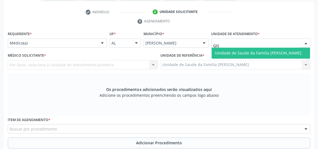
click at [260, 55] on span "Unidade de Saude da Familia [PERSON_NAME]" at bounding box center [258, 52] width 86 height 5
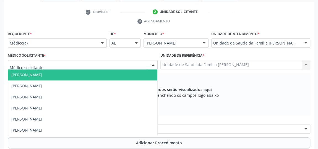
click at [153, 64] on div at bounding box center [153, 64] width 8 height 9
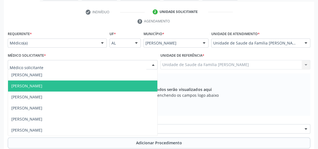
click at [42, 84] on span "[PERSON_NAME]" at bounding box center [26, 85] width 31 height 5
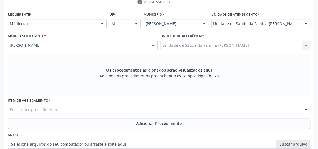
scroll to position [157, 0]
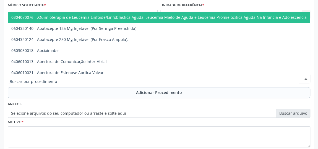
click at [112, 80] on div at bounding box center [159, 78] width 302 height 9
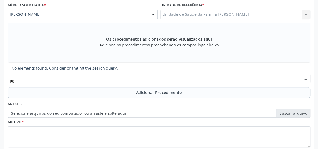
type input "P"
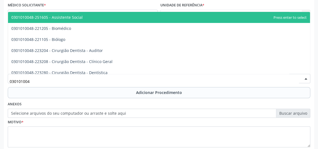
type input "0301010048"
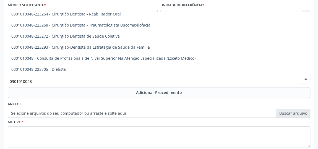
scroll to position [276, 0]
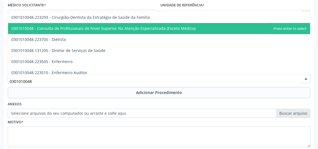
click at [104, 31] on span "0301010048 - Consulta de Profissionais de Nivel Superior Na Atenção Especializa…" at bounding box center [159, 28] width 302 height 11
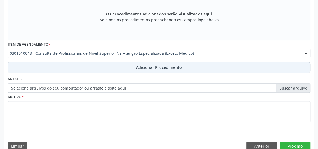
click at [151, 64] on span "Adicionar Procedimento" at bounding box center [159, 67] width 46 height 6
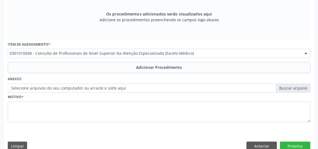
scroll to position [161, 0]
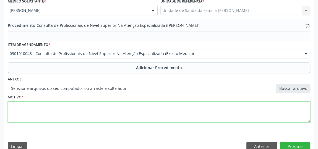
click at [124, 104] on textarea at bounding box center [159, 111] width 302 height 21
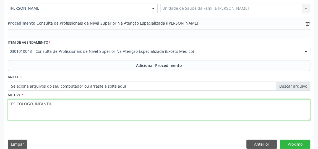
scroll to position [170, 0]
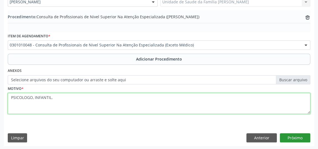
type textarea "PSICOLOGO, INFANTIL."
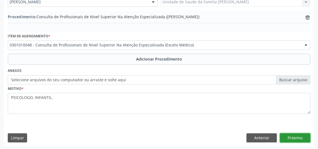
click at [302, 135] on button "Próximo" at bounding box center [295, 137] width 30 height 9
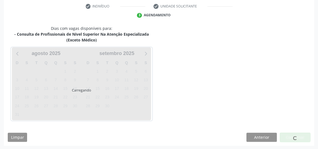
scroll to position [129, 0]
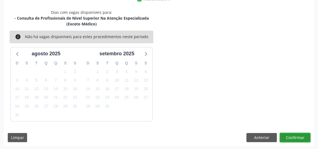
click at [302, 135] on button "Confirmar" at bounding box center [295, 137] width 30 height 9
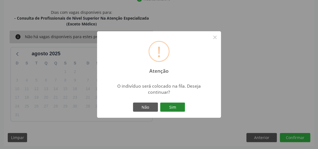
click at [171, 107] on button "Sim" at bounding box center [172, 106] width 25 height 9
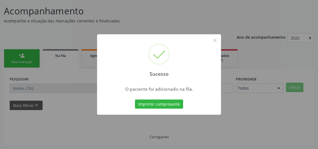
scroll to position [41, 0]
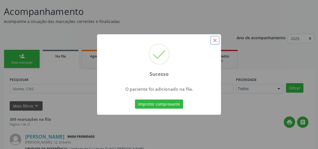
click at [214, 40] on button "×" at bounding box center [214, 40] width 9 height 9
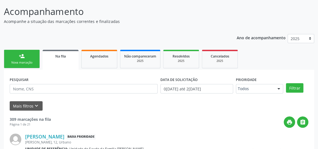
click at [30, 57] on link "person_add Nova marcação" at bounding box center [22, 59] width 36 height 19
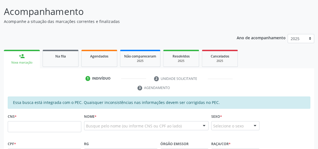
scroll to position [0, 0]
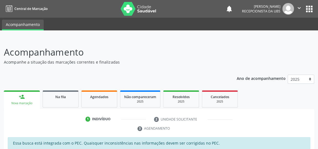
drag, startPoint x: 191, startPoint y: 58, endPoint x: 186, endPoint y: 58, distance: 4.2
click at [191, 58] on p "Acompanhamento" at bounding box center [112, 52] width 217 height 14
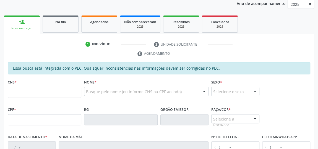
scroll to position [75, 0]
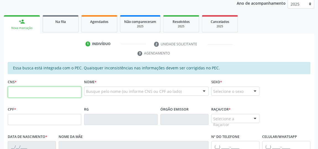
click at [25, 93] on input "text" at bounding box center [44, 91] width 73 height 11
type input "898 0063 5389 9256"
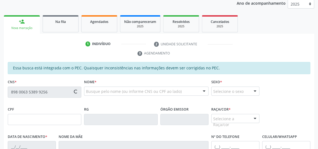
type input "001.925.434-23"
type input "29/02/2024"
type input "Maria Jose da Silva"
type input "(82) 99411-4438"
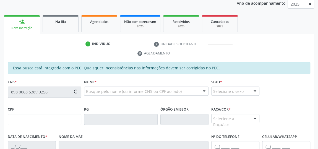
type input "51"
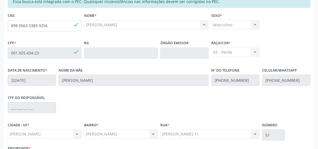
scroll to position [183, 0]
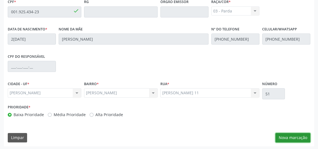
click at [285, 136] on button "Nova marcação" at bounding box center [292, 137] width 35 height 9
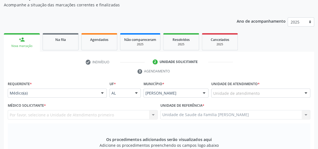
scroll to position [57, 0]
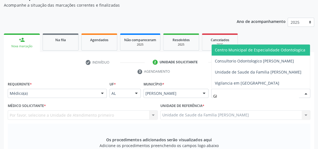
type input "GIS"
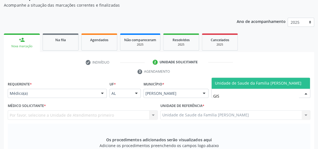
click at [249, 82] on span "Unidade de Saude da Familia [PERSON_NAME]" at bounding box center [258, 82] width 86 height 5
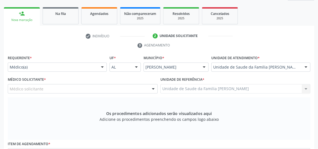
scroll to position [107, 0]
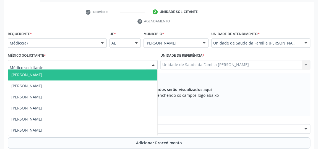
click at [88, 63] on div at bounding box center [83, 64] width 150 height 9
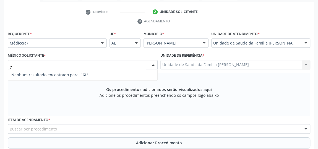
type input "G"
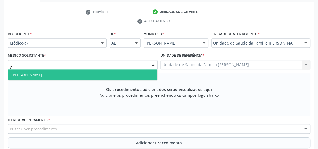
click at [76, 74] on span "[PERSON_NAME]" at bounding box center [82, 74] width 149 height 11
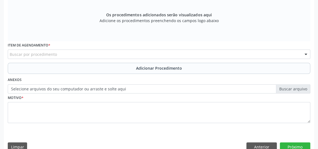
scroll to position [183, 0]
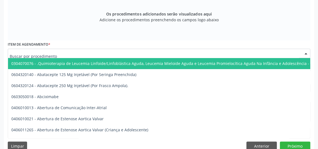
click at [93, 52] on div at bounding box center [159, 53] width 302 height 9
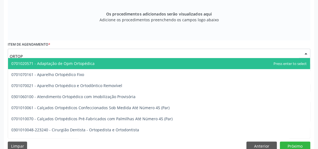
type input "ORTOPE"
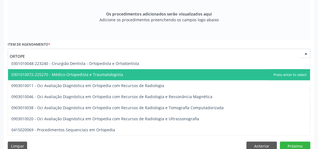
click at [74, 75] on span "0301010072-225270 - Médico Ortopedista e Traumatologista" at bounding box center [67, 74] width 112 height 5
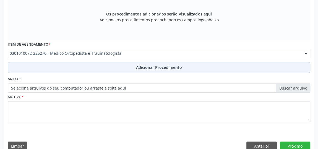
click at [152, 65] on span "Adicionar Procedimento" at bounding box center [159, 67] width 46 height 6
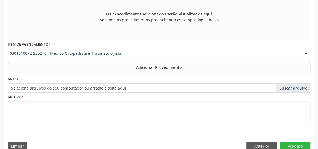
scroll to position [161, 0]
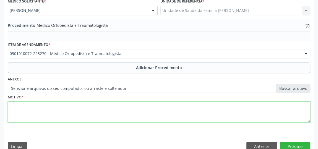
click at [115, 108] on textarea at bounding box center [159, 111] width 302 height 21
type textarea "O"
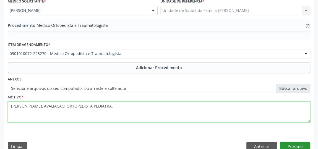
type textarea "GENO VARO, AVALIACAO, ORTOPEDISTA PEDIATRA."
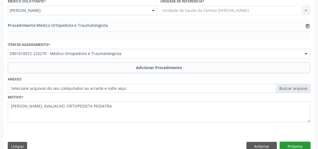
click at [288, 142] on button "Próximo" at bounding box center [295, 146] width 30 height 9
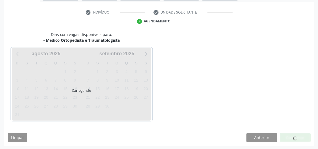
scroll to position [123, 0]
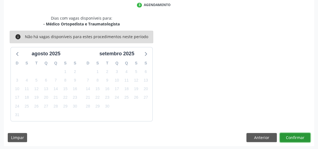
click at [291, 135] on button "Confirmar" at bounding box center [295, 137] width 30 height 9
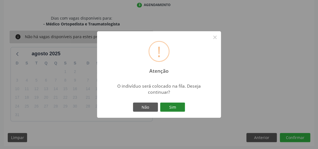
click at [175, 108] on button "Sim" at bounding box center [172, 106] width 25 height 9
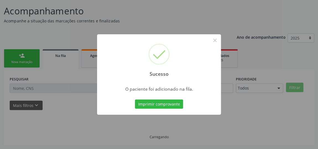
scroll to position [41, 0]
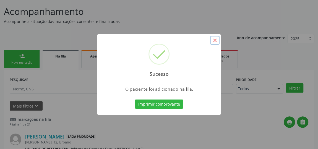
click at [215, 40] on button "×" at bounding box center [214, 40] width 9 height 9
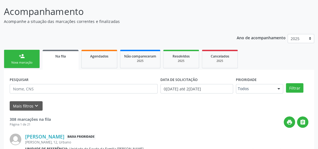
click at [33, 59] on link "person_add Nova marcação" at bounding box center [22, 59] width 36 height 19
